Goal: Task Accomplishment & Management: Use online tool/utility

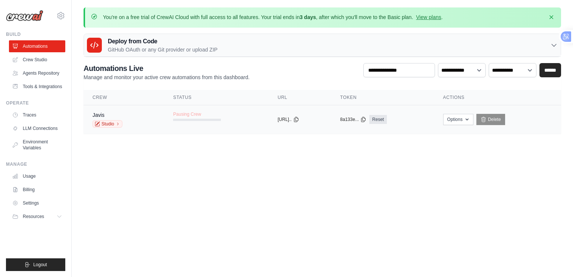
click at [416, 122] on div "8a133e... Reset" at bounding box center [382, 119] width 85 height 9
click at [324, 129] on td "copied https://javis-19..." at bounding box center [299, 119] width 63 height 29
click at [387, 122] on link "Reset" at bounding box center [378, 119] width 18 height 9
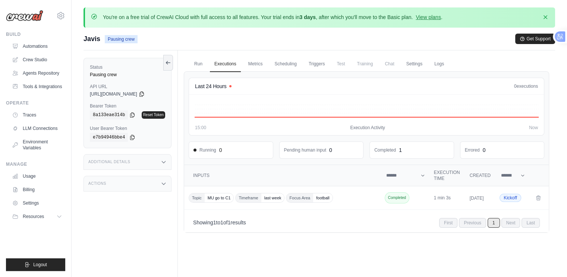
click at [363, 123] on div "0 executions 03:00 15:00 Execution Activity Now" at bounding box center [366, 114] width 343 height 31
drag, startPoint x: 379, startPoint y: 201, endPoint x: 366, endPoint y: 208, distance: 15.4
click at [380, 201] on td "Topic MU go to C1 Timeframe last week Focus Area football" at bounding box center [283, 197] width 198 height 23
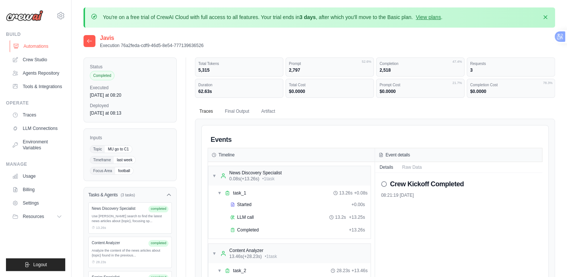
click at [38, 47] on link "Automations" at bounding box center [38, 46] width 56 height 12
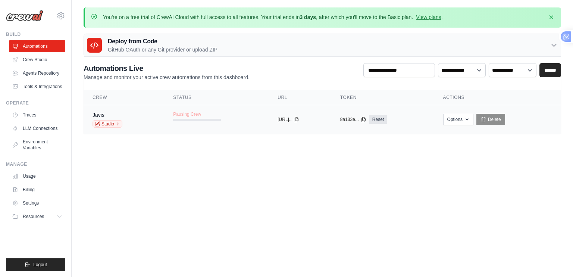
click at [176, 122] on td "Pausing Crew" at bounding box center [216, 116] width 104 height 22
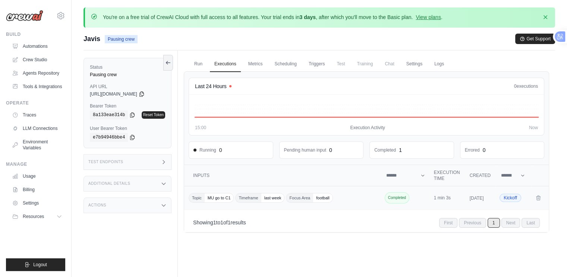
click at [401, 195] on span "Completed" at bounding box center [397, 197] width 25 height 11
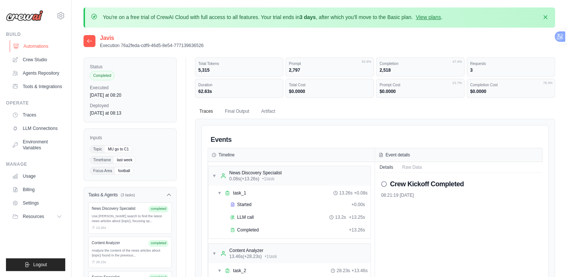
click at [27, 43] on link "Automations" at bounding box center [38, 46] width 56 height 12
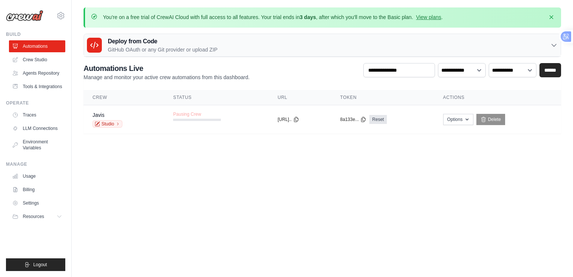
drag, startPoint x: 142, startPoint y: 120, endPoint x: 131, endPoint y: 158, distance: 40.4
click at [133, 173] on body "fukboiz.t25.2020@gmail.com Settings Build Automations" at bounding box center [286, 138] width 573 height 277
click at [112, 124] on link "Studio" at bounding box center [107, 123] width 30 height 7
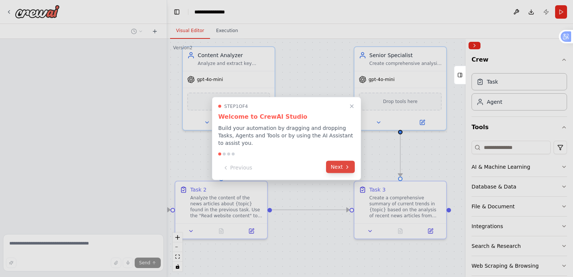
click at [340, 166] on button "Next" at bounding box center [340, 167] width 29 height 12
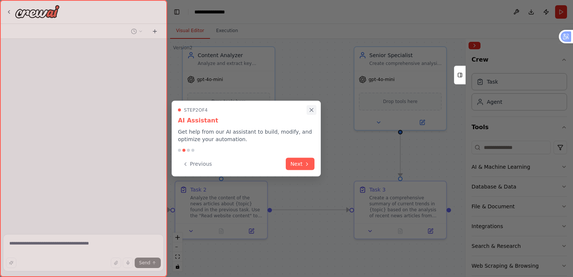
click at [313, 110] on icon "Close walkthrough" at bounding box center [311, 110] width 7 height 7
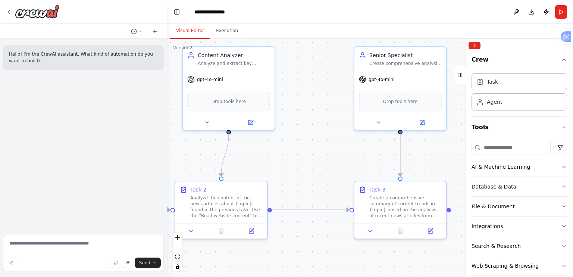
click at [258, 158] on div ".deletable-edge-delete-btn { width: 20px; height: 20px; border: 0px solid #ffff…" at bounding box center [370, 158] width 406 height 238
click at [394, 107] on div "Drop tools here" at bounding box center [400, 100] width 83 height 18
click at [399, 126] on div at bounding box center [400, 120] width 92 height 15
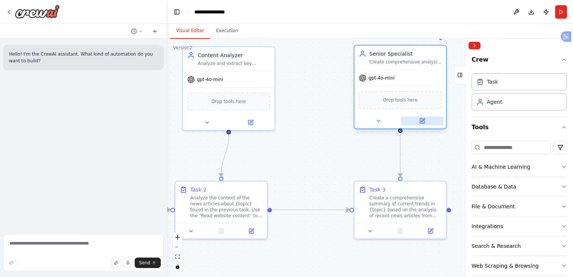
click at [425, 120] on icon at bounding box center [422, 121] width 6 height 6
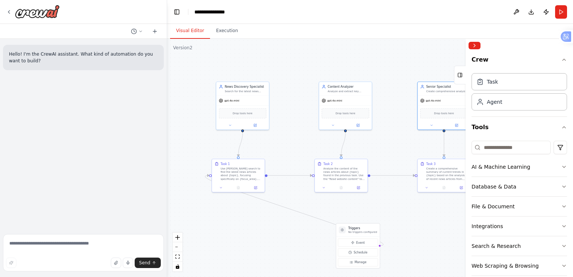
drag, startPoint x: 312, startPoint y: 165, endPoint x: 388, endPoint y: 153, distance: 77.0
click at [388, 153] on div ".deletable-edge-delete-btn { width: 20px; height: 20px; border: 0px solid #ffff…" at bounding box center [370, 158] width 406 height 238
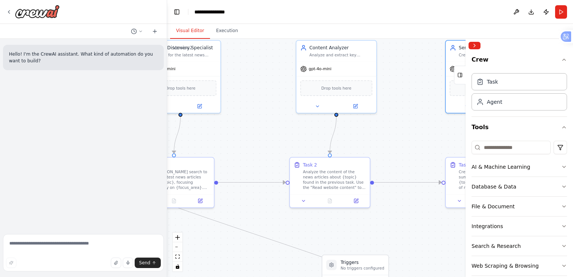
drag, startPoint x: 385, startPoint y: 146, endPoint x: 383, endPoint y: 158, distance: 12.1
click at [386, 158] on div ".deletable-edge-delete-btn { width: 20px; height: 20px; border: 0px solid #ffff…" at bounding box center [370, 158] width 406 height 238
click at [218, 37] on button "Execution" at bounding box center [227, 31] width 34 height 16
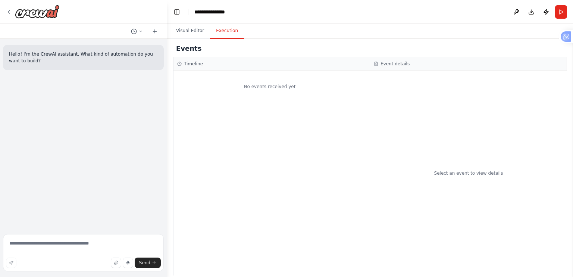
click at [497, 74] on div "Select an event to view details" at bounding box center [468, 173] width 197 height 204
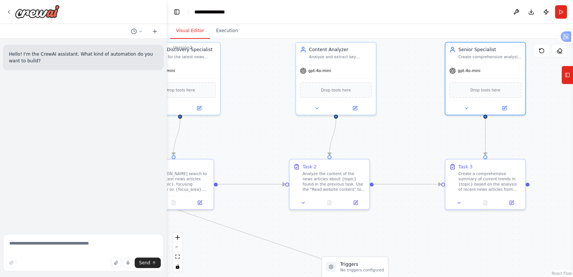
click at [191, 32] on button "Visual Editor" at bounding box center [190, 31] width 40 height 16
click at [210, 30] on button "Execution" at bounding box center [227, 31] width 34 height 16
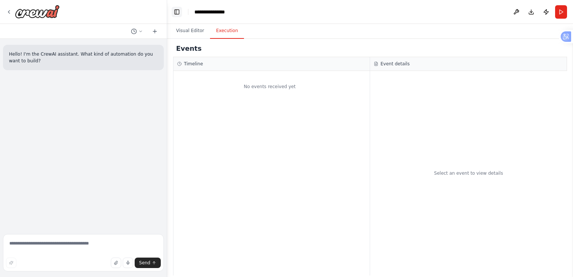
click at [181, 13] on button "Toggle Left Sidebar" at bounding box center [176, 12] width 10 height 10
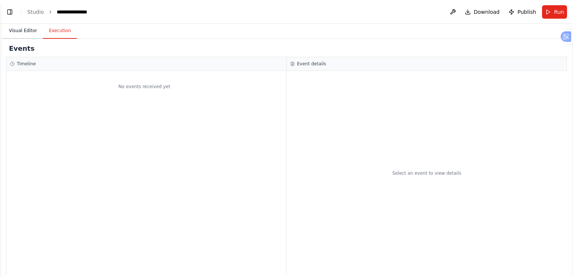
click at [34, 31] on button "Visual Editor" at bounding box center [23, 31] width 40 height 16
click at [55, 29] on button "Execution" at bounding box center [60, 31] width 34 height 16
click at [155, 110] on div "No events received yet" at bounding box center [146, 173] width 280 height 204
drag, startPoint x: 143, startPoint y: 104, endPoint x: 137, endPoint y: 89, distance: 15.6
click at [142, 98] on div "No events received yet" at bounding box center [146, 173] width 280 height 204
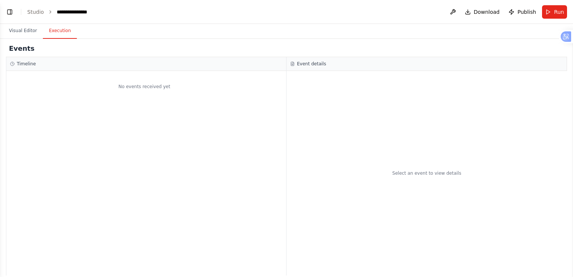
drag, startPoint x: 137, startPoint y: 89, endPoint x: 134, endPoint y: 67, distance: 22.6
click at [137, 84] on div "No events received yet" at bounding box center [144, 87] width 276 height 24
click at [134, 67] on div "Timeline" at bounding box center [146, 64] width 280 height 14
click at [548, 12] on button "Run" at bounding box center [554, 11] width 25 height 13
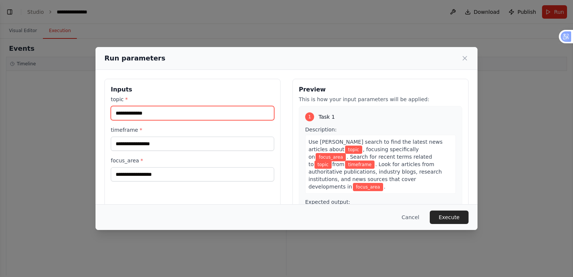
click at [158, 118] on input "topic *" at bounding box center [192, 113] width 163 height 14
type input "**********"
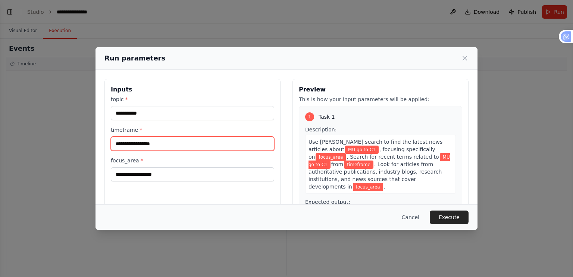
click at [151, 149] on input "timeframe *" at bounding box center [192, 143] width 163 height 14
type input "*********"
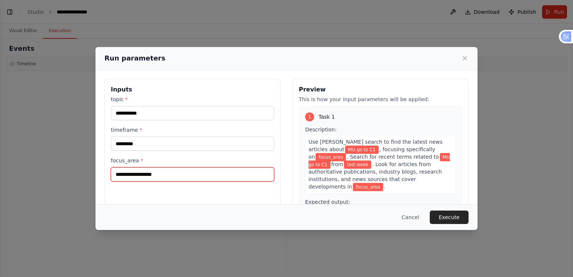
click at [152, 176] on input "focus_area *" at bounding box center [192, 174] width 163 height 14
type input "********"
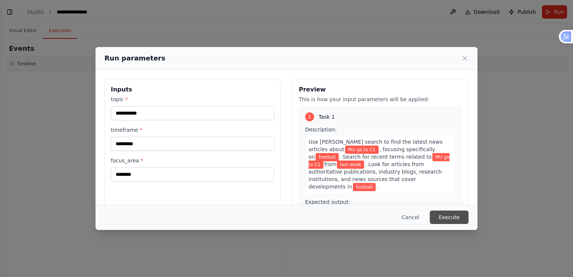
click at [462, 218] on button "Execute" at bounding box center [448, 216] width 39 height 13
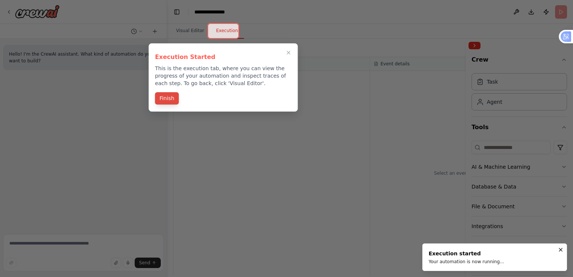
click at [158, 101] on button "Finish" at bounding box center [167, 98] width 24 height 12
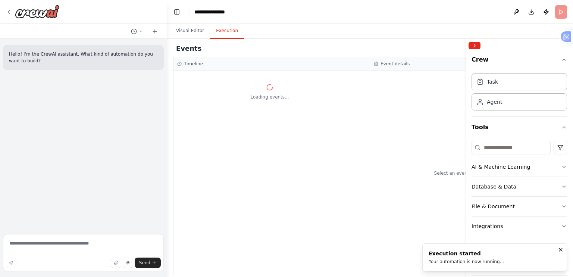
click at [302, 155] on div "Loading events..." at bounding box center [271, 173] width 196 height 204
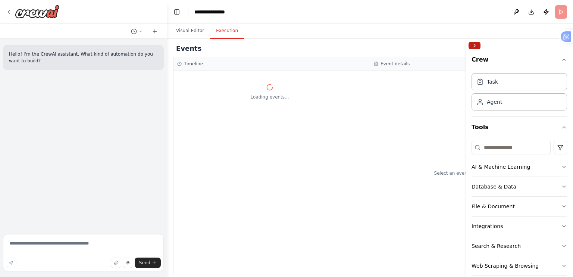
click at [474, 48] on button "Collapse right sidebar" at bounding box center [474, 45] width 12 height 7
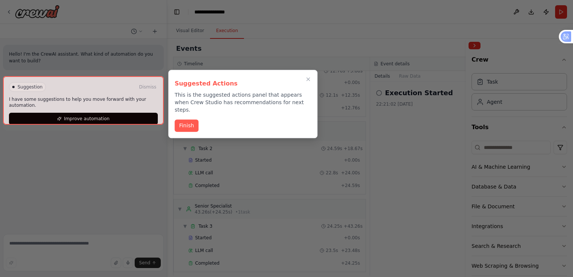
scroll to position [34, 0]
click at [183, 122] on button "Finish" at bounding box center [186, 125] width 24 height 12
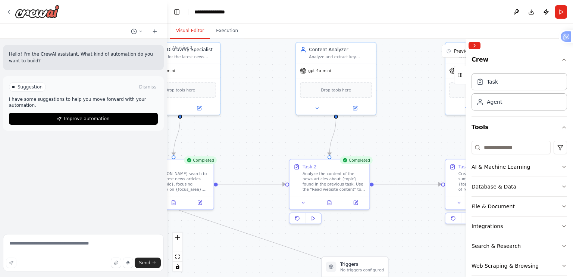
click at [178, 29] on button "Visual Editor" at bounding box center [190, 31] width 40 height 16
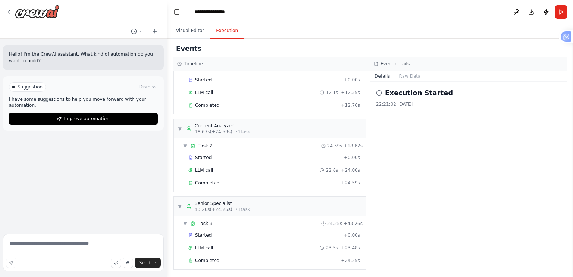
click at [217, 32] on button "Execution" at bounding box center [227, 31] width 34 height 16
click at [11, 9] on div at bounding box center [33, 11] width 54 height 13
click at [6, 15] on icon at bounding box center [9, 12] width 6 height 6
click at [8, 12] on icon at bounding box center [9, 12] width 6 height 6
click at [181, 11] on button "Toggle Left Sidebar" at bounding box center [176, 12] width 10 height 10
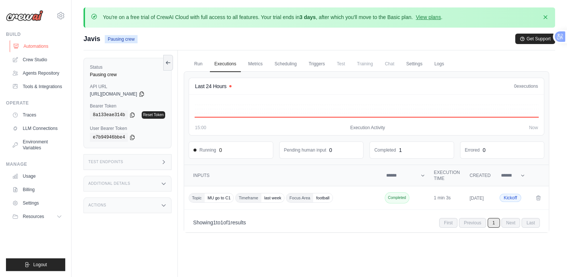
click at [45, 47] on link "Automations" at bounding box center [38, 46] width 56 height 12
